Goal: Task Accomplishment & Management: Use online tool/utility

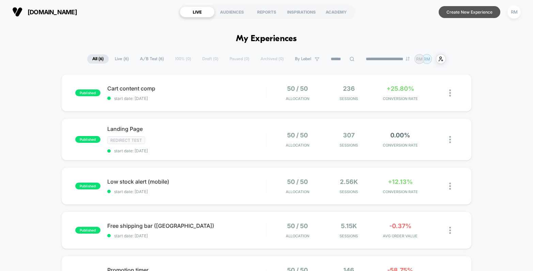
click at [480, 13] on button "Create New Experience" at bounding box center [470, 12] width 62 height 12
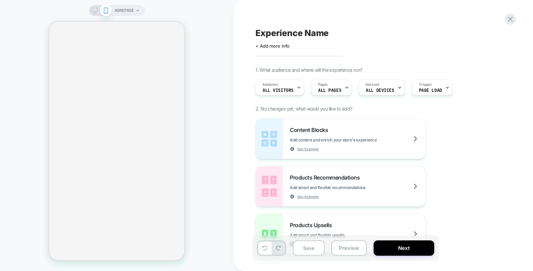
click at [340, 89] on div "Pages ALL PAGES" at bounding box center [329, 87] width 37 height 15
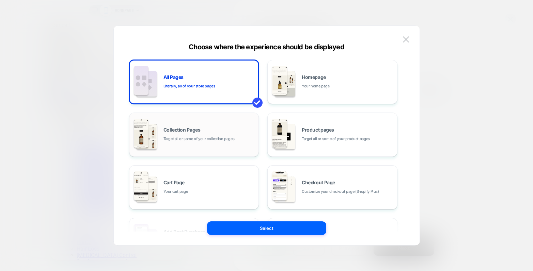
click at [208, 134] on div "Collection Pages Target all or some of your collection pages" at bounding box center [209, 135] width 92 height 15
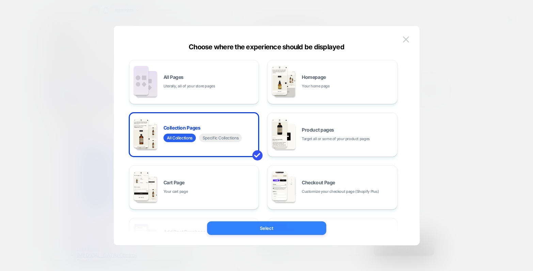
click at [268, 232] on button "Select" at bounding box center [266, 229] width 119 height 14
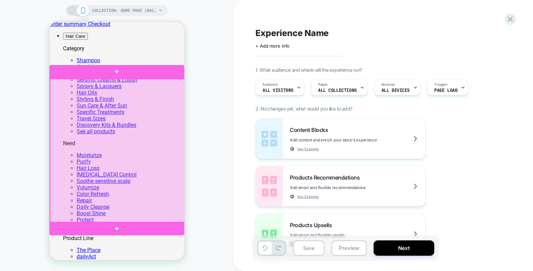
scroll to position [93, 0]
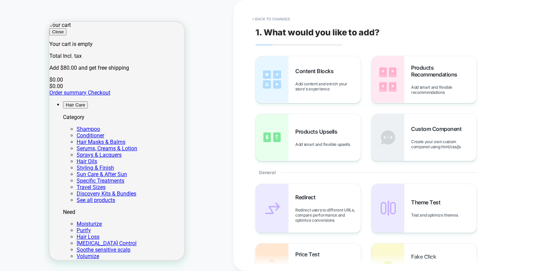
click at [273, 19] on button "< Back to changes" at bounding box center [271, 19] width 45 height 11
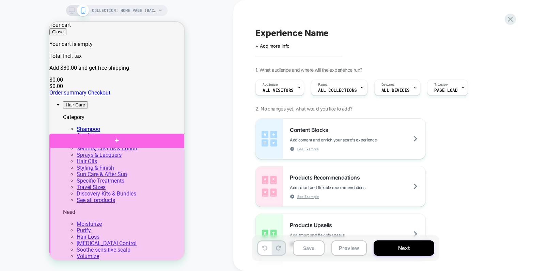
click at [112, 175] on div at bounding box center [117, 220] width 135 height 144
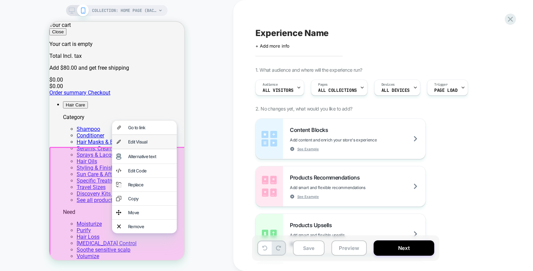
click at [134, 145] on div "Edit Visual" at bounding box center [150, 141] width 45 height 5
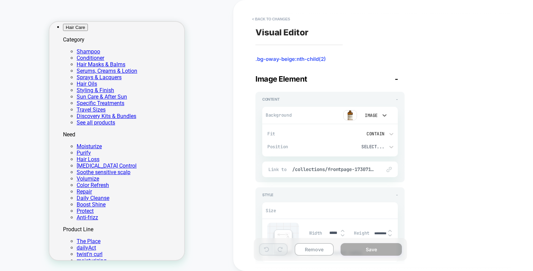
click at [377, 115] on div "Image" at bounding box center [370, 116] width 14 height 6
click at [267, 20] on button "< Back to changes" at bounding box center [271, 19] width 45 height 11
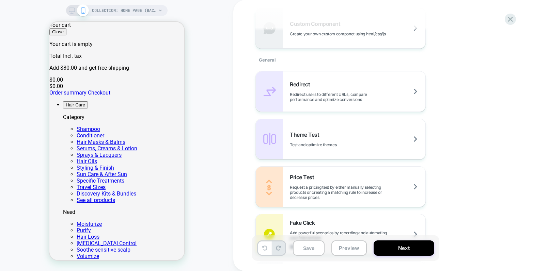
click at [159, 9] on icon at bounding box center [160, 11] width 4 height 4
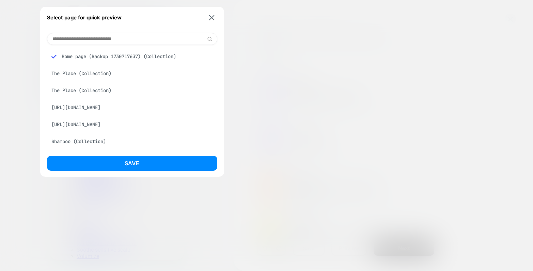
click at [105, 72] on div "The Place (Collection)" at bounding box center [132, 73] width 170 height 13
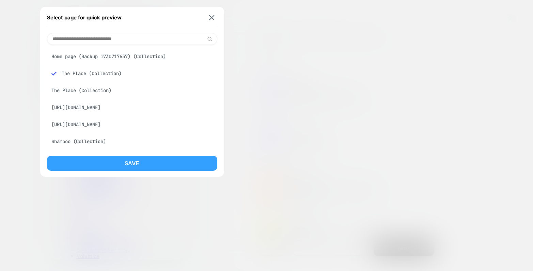
click at [132, 170] on button "Save" at bounding box center [132, 163] width 170 height 15
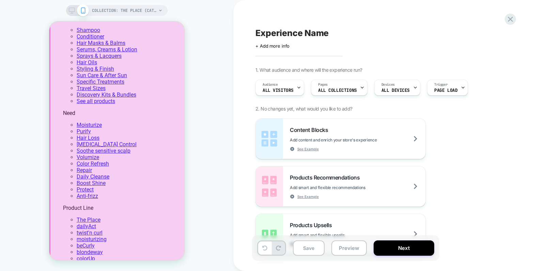
scroll to position [113, 0]
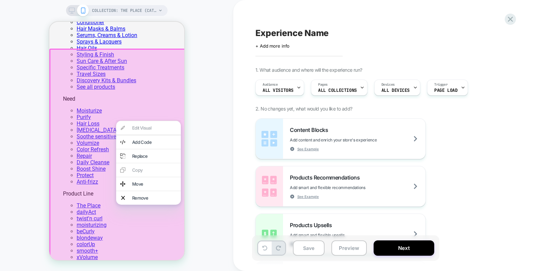
click at [196, 134] on div "COLLECTION: The Place (Category) COLLECTION: The Place (Category)" at bounding box center [116, 136] width 233 height 258
click at [207, 154] on div "COLLECTION: The Place (Category) COLLECTION: The Place (Category)" at bounding box center [116, 136] width 233 height 258
click at [203, 53] on div "COLLECTION: The Place (Category) COLLECTION: The Place (Category)" at bounding box center [116, 136] width 233 height 258
click at [22, 178] on div "COLLECTION: The Place (Category) COLLECTION: The Place (Category)" at bounding box center [116, 136] width 233 height 258
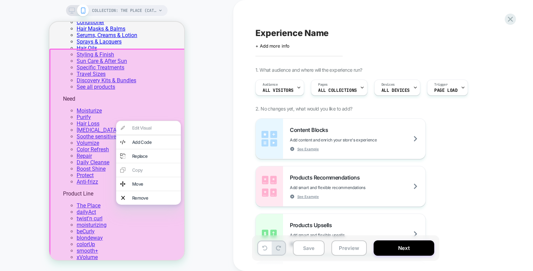
click at [22, 178] on div "COLLECTION: The Place (Category) COLLECTION: The Place (Category)" at bounding box center [116, 136] width 233 height 258
click at [23, 150] on div "COLLECTION: The Place (Category) COLLECTION: The Place (Category)" at bounding box center [116, 136] width 233 height 258
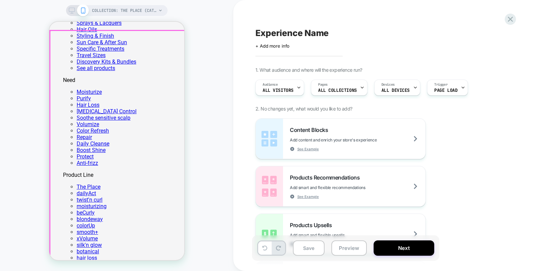
scroll to position [235, 0]
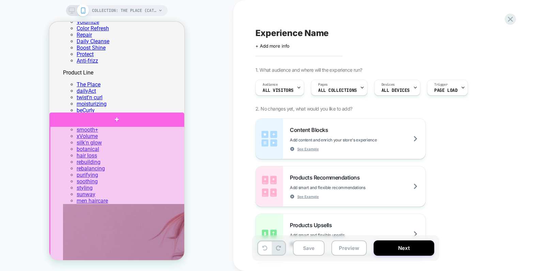
click at [128, 137] on div at bounding box center [117, 199] width 135 height 144
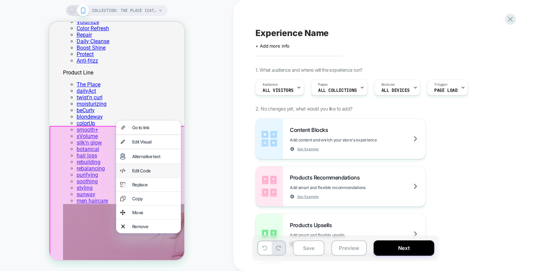
click at [144, 174] on div "Edit Code" at bounding box center [154, 170] width 45 height 5
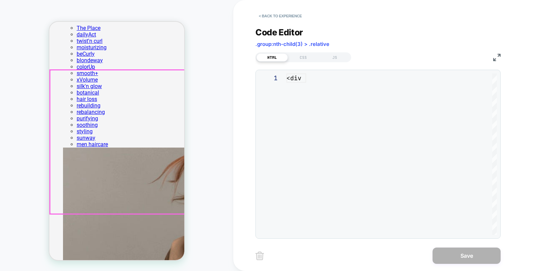
scroll to position [92, 0]
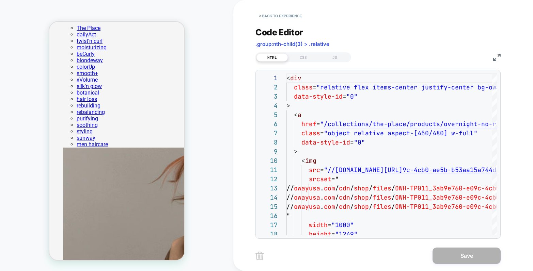
click at [215, 78] on div "COLLECTION: The Place (Category) COLLECTION: The Place (Category)" at bounding box center [116, 136] width 233 height 258
click at [217, 77] on div "COLLECTION: The Place (Category) COLLECTION: The Place (Category)" at bounding box center [116, 136] width 233 height 258
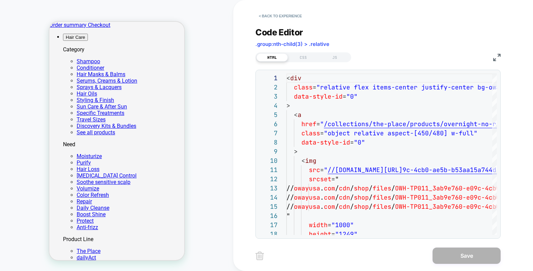
scroll to position [0, 0]
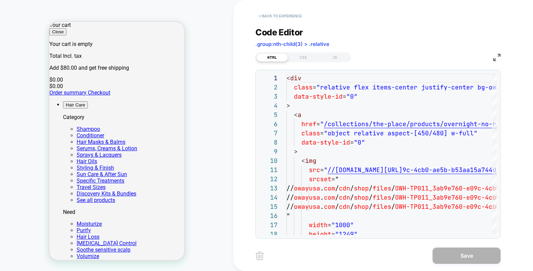
click at [288, 14] on button "< Back to experience" at bounding box center [280, 16] width 50 height 11
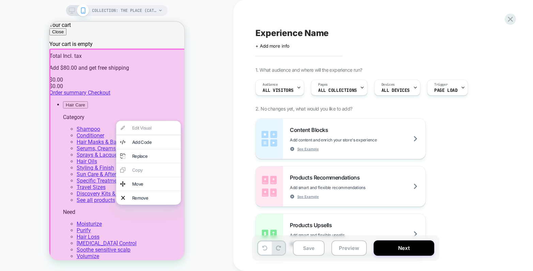
click at [210, 120] on div "COLLECTION: The Place (Category) COLLECTION: The Place (Category)" at bounding box center [116, 136] width 233 height 258
click at [25, 82] on div "COLLECTION: The Place (Category) COLLECTION: The Place (Category)" at bounding box center [116, 136] width 233 height 258
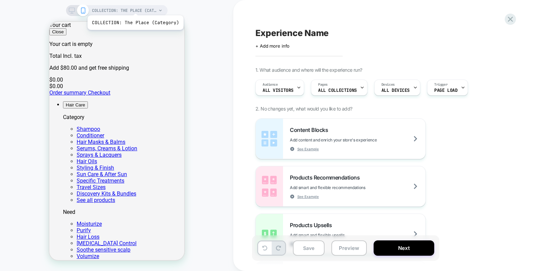
click at [135, 6] on span "COLLECTION: The Place (Category)" at bounding box center [124, 10] width 65 height 11
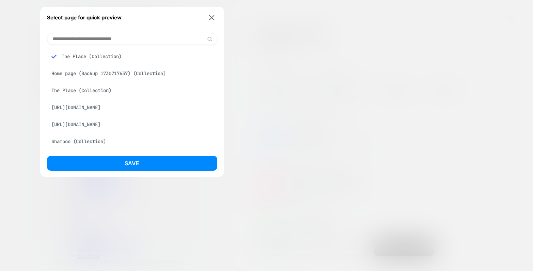
click at [106, 93] on div "The Place (Collection)" at bounding box center [132, 90] width 170 height 13
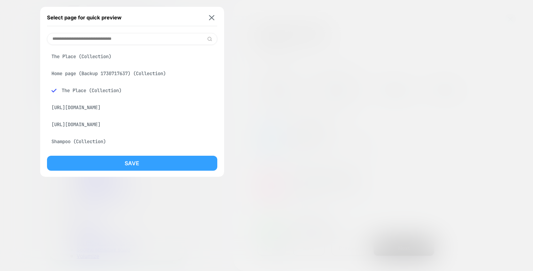
click at [127, 158] on button "Save" at bounding box center [132, 163] width 170 height 15
